Goal: Task Accomplishment & Management: Use online tool/utility

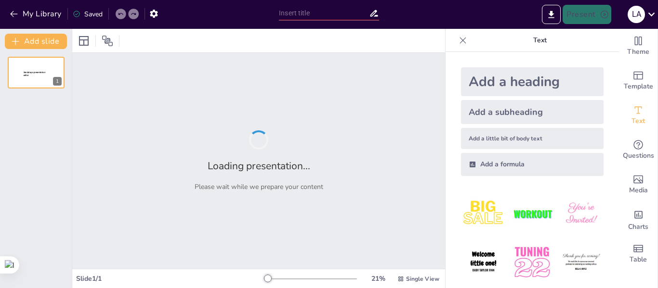
scroll to position [50, 0]
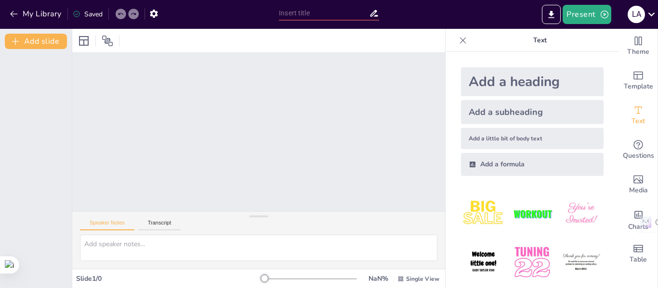
click at [24, 118] on div at bounding box center [36, 168] width 72 height 239
click at [84, 12] on div "Saved" at bounding box center [88, 14] width 30 height 9
click at [155, 224] on button "Transcript" at bounding box center [159, 225] width 43 height 11
click at [87, 275] on div "Slide 1 / 0" at bounding box center [170, 278] width 188 height 9
click at [103, 223] on button "Speaker Notes" at bounding box center [107, 225] width 54 height 11
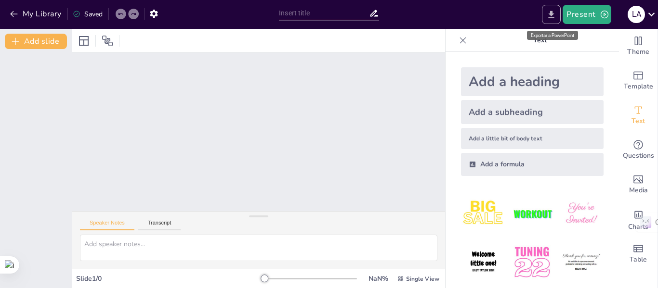
click at [548, 12] on icon "Export to PowerPoint" at bounding box center [551, 15] width 10 height 10
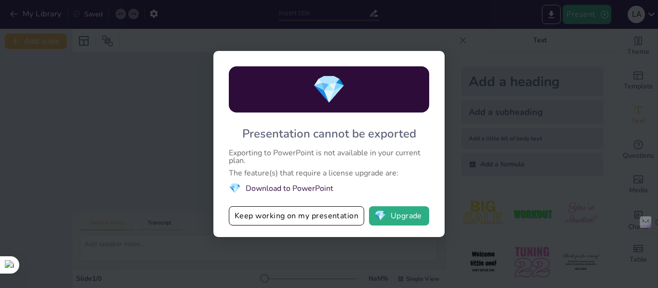
click at [161, 156] on div "💎 Presentation cannot be exported Exporting to PowerPoint is not available in y…" at bounding box center [329, 144] width 658 height 288
click at [495, 106] on div "💎 Presentation cannot be exported Exporting to PowerPoint is not available in y…" at bounding box center [329, 144] width 658 height 288
drag, startPoint x: 389, startPoint y: 273, endPoint x: 149, endPoint y: 131, distance: 279.1
click at [149, 131] on div "💎 Presentation cannot be exported Exporting to PowerPoint is not available in y…" at bounding box center [329, 144] width 658 height 288
click at [460, 41] on div "💎 Presentation cannot be exported Exporting to PowerPoint is not available in y…" at bounding box center [329, 144] width 658 height 288
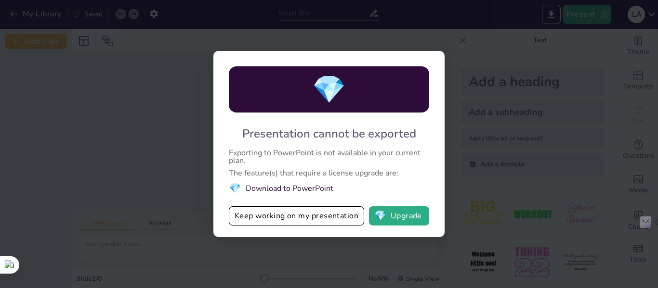
click at [396, 32] on div "💎 Presentation cannot be exported Exporting to PowerPoint is not available in y…" at bounding box center [329, 144] width 658 height 288
click at [339, 222] on button "Keep working on my presentation" at bounding box center [296, 216] width 135 height 19
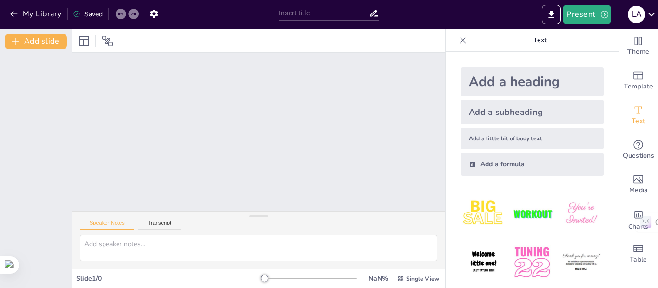
scroll to position [56, 0]
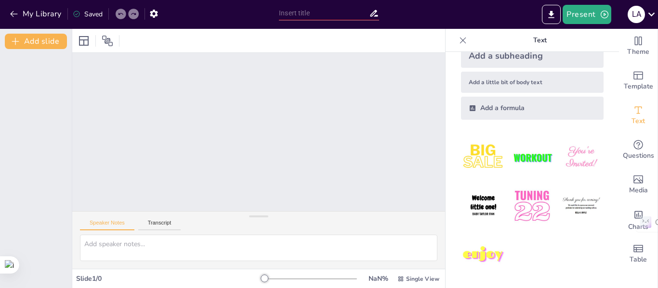
click at [528, 156] on img at bounding box center [531, 157] width 45 height 45
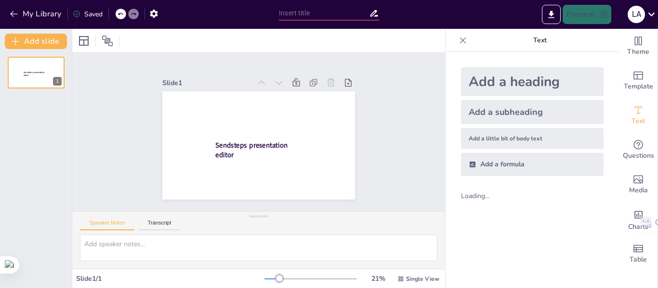
scroll to position [0, 0]
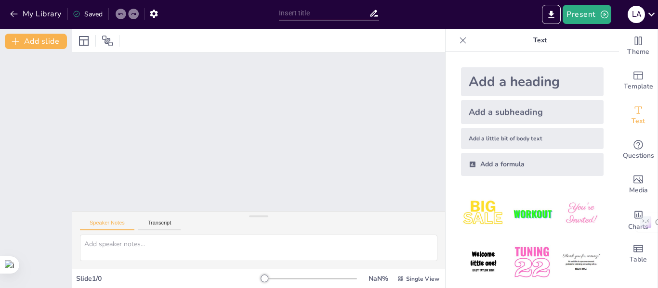
click at [479, 212] on img at bounding box center [483, 214] width 45 height 45
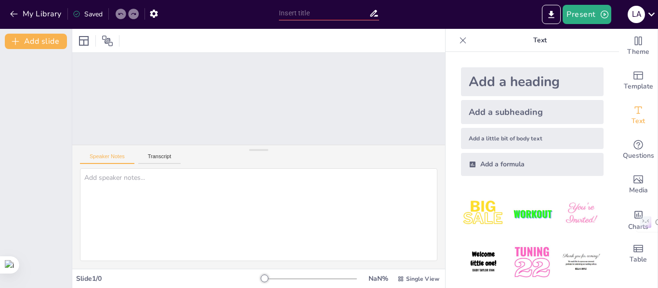
drag, startPoint x: 254, startPoint y: 216, endPoint x: 275, endPoint y: 166, distance: 53.9
click at [276, 150] on div "Speaker Notes Transcript" at bounding box center [258, 207] width 373 height 124
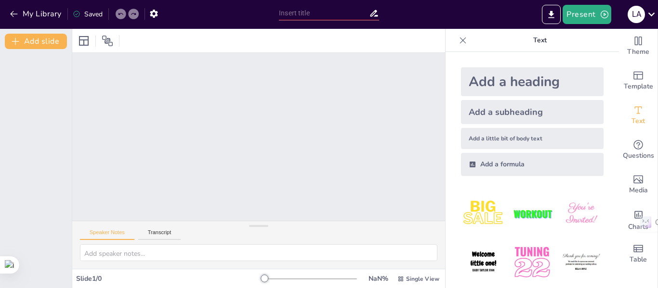
drag, startPoint x: 253, startPoint y: 151, endPoint x: 273, endPoint y: 265, distance: 116.4
click at [273, 271] on div "Speaker Notes Transcript Slide 1 / 0 NaN % Single View" at bounding box center [258, 159] width 373 height 260
drag, startPoint x: 121, startPoint y: 11, endPoint x: 96, endPoint y: 14, distance: 24.7
click at [120, 11] on icon at bounding box center [120, 14] width 6 height 6
click at [158, 11] on icon "button" at bounding box center [154, 14] width 10 height 10
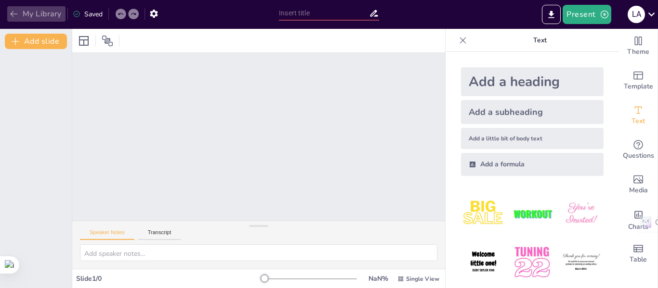
click at [15, 13] on icon "button" at bounding box center [14, 14] width 10 height 10
